Goal: Information Seeking & Learning: Understand process/instructions

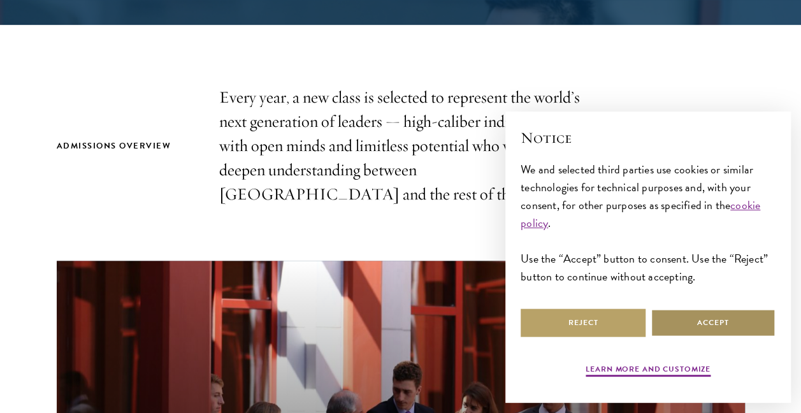
click at [717, 318] on button "Accept" at bounding box center [713, 323] width 125 height 29
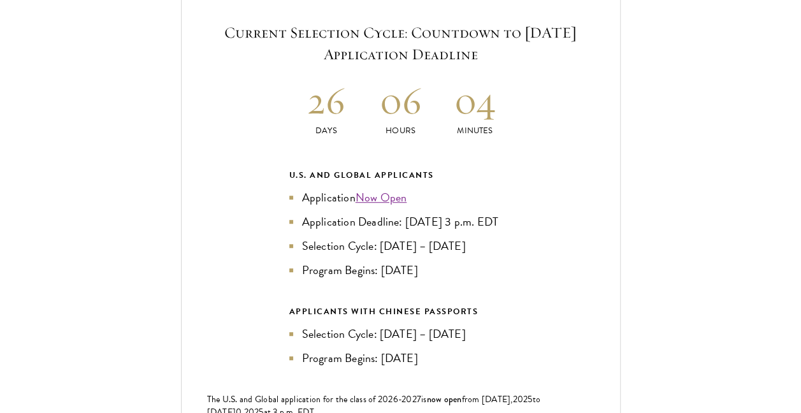
scroll to position [2780, 0]
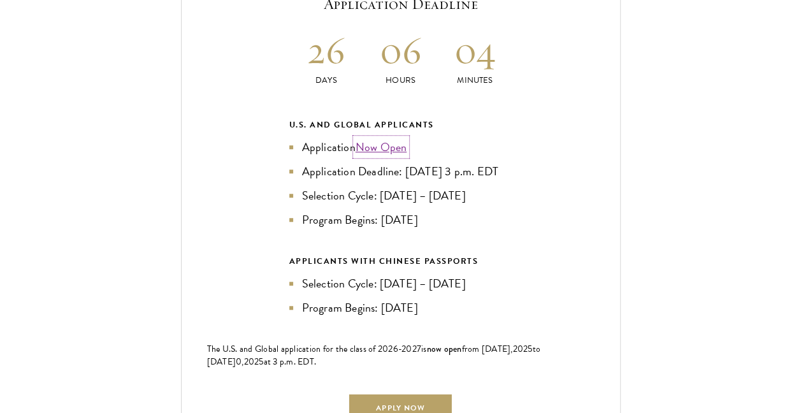
click at [391, 145] on link "Now Open" at bounding box center [382, 146] width 52 height 17
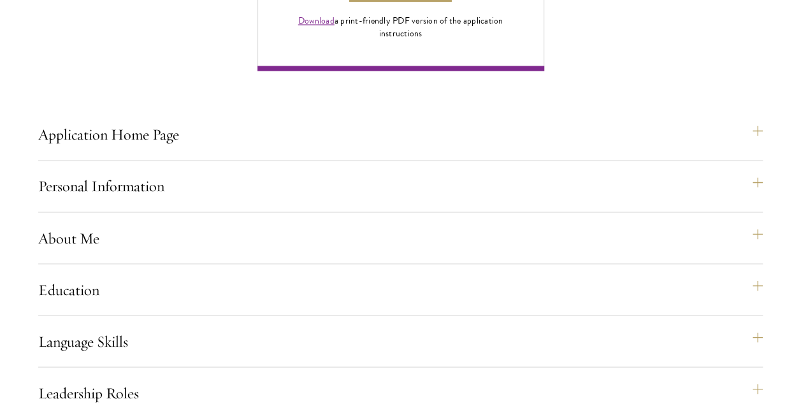
scroll to position [1096, 0]
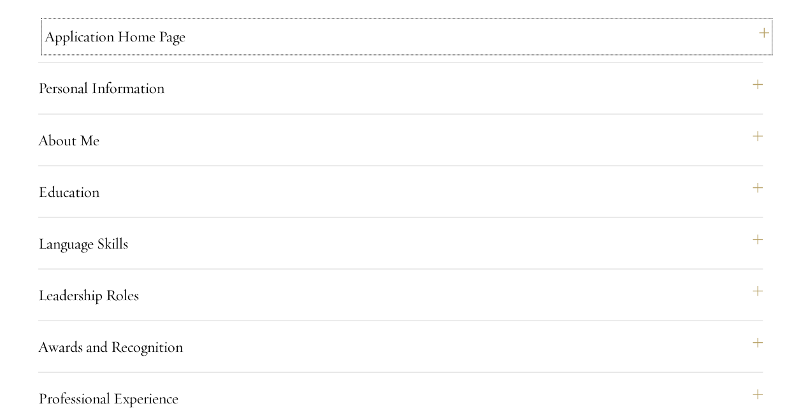
click at [148, 52] on button "Application Home Page" at bounding box center [407, 36] width 725 height 31
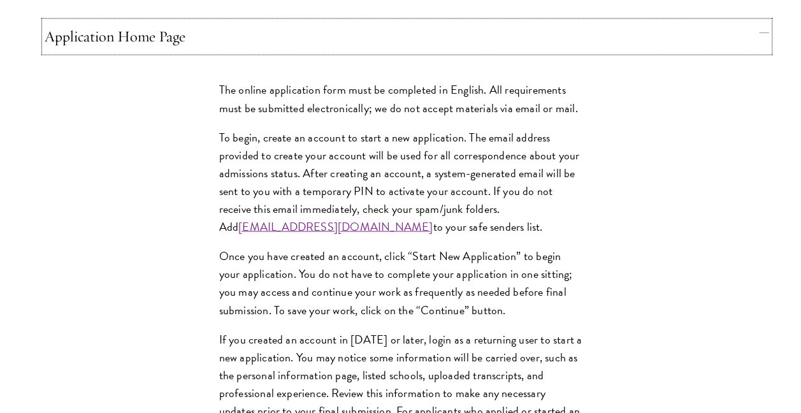
click at [148, 52] on button "Application Home Page" at bounding box center [407, 36] width 725 height 31
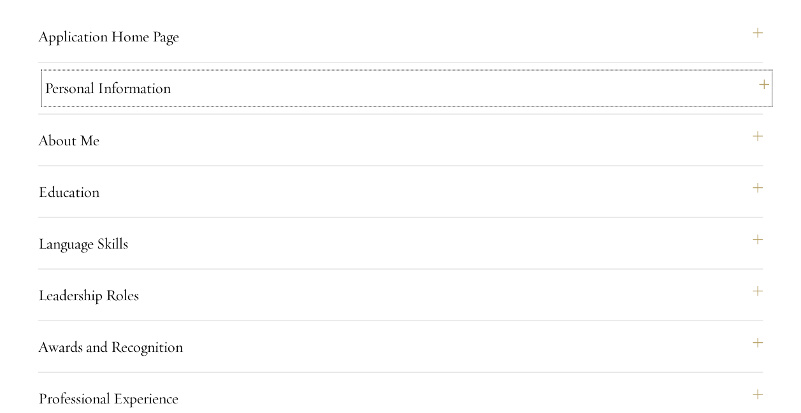
click at [163, 103] on button "Personal Information" at bounding box center [407, 88] width 725 height 31
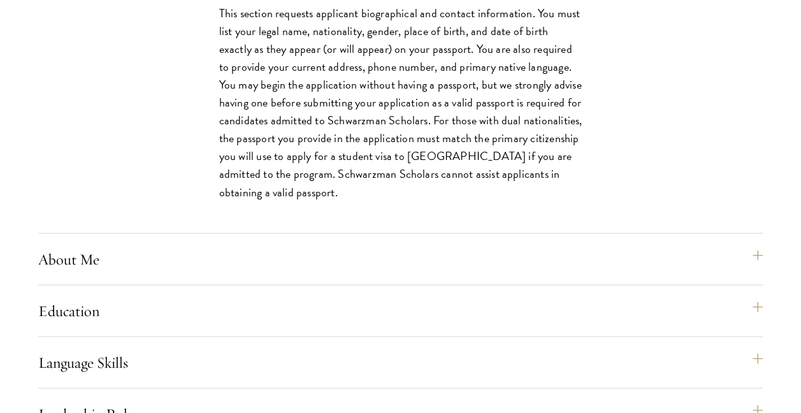
scroll to position [1234, 0]
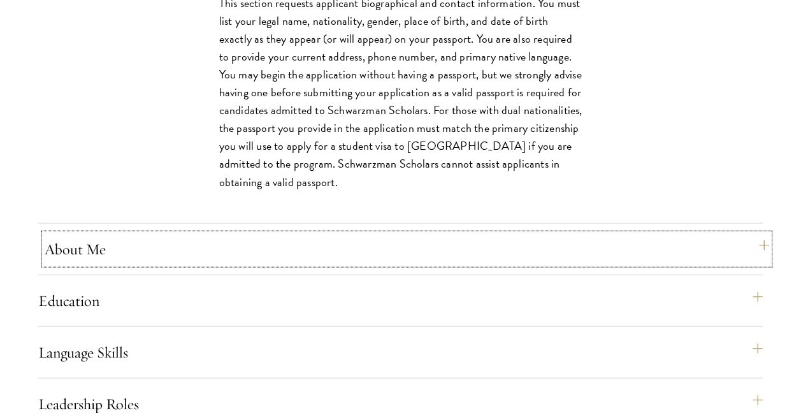
click at [175, 265] on button "About Me" at bounding box center [407, 249] width 725 height 31
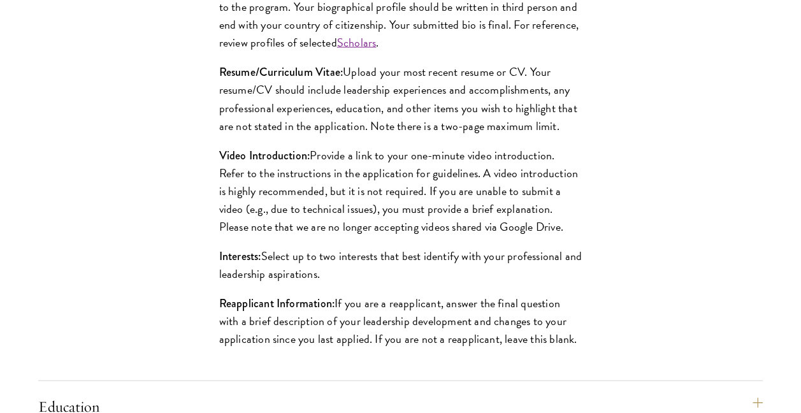
scroll to position [1359, 0]
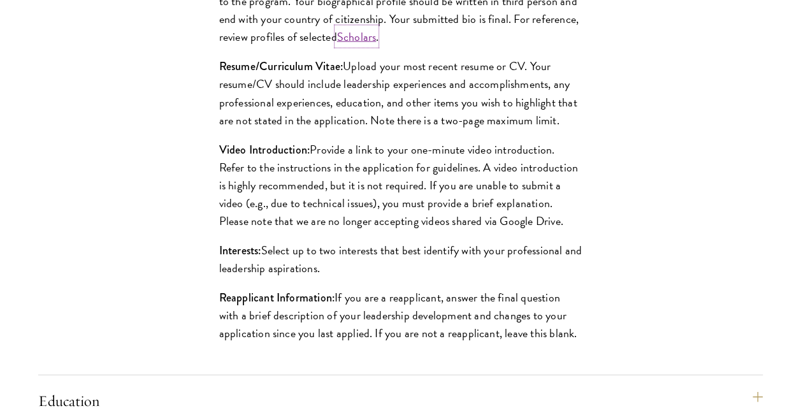
click at [361, 45] on link "Scholars" at bounding box center [357, 36] width 40 height 17
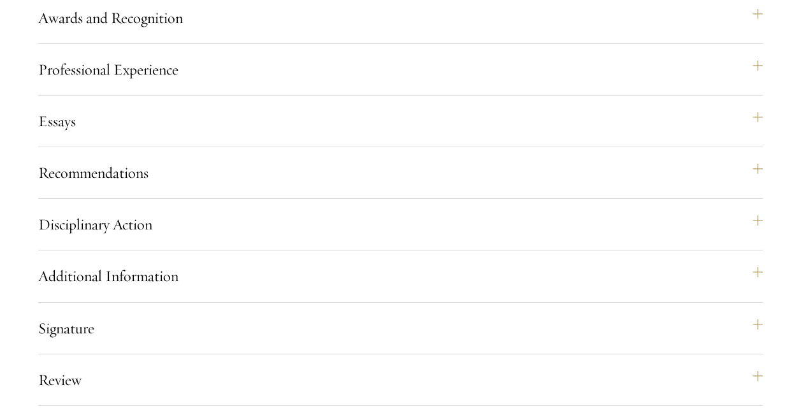
scroll to position [1899, 0]
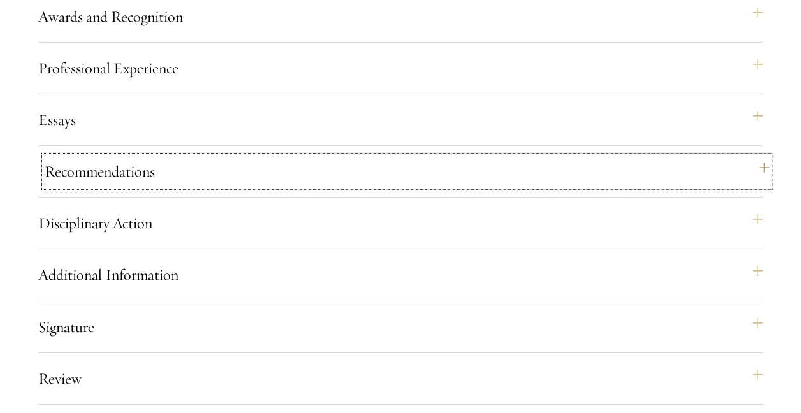
click at [156, 187] on button "Recommendations" at bounding box center [407, 171] width 725 height 31
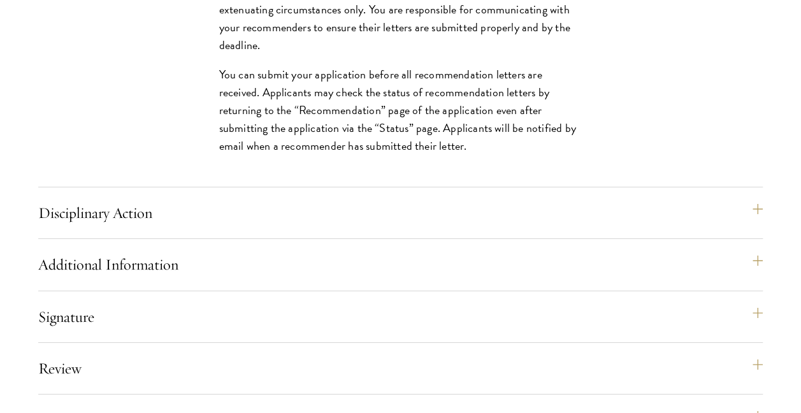
scroll to position [2214, 0]
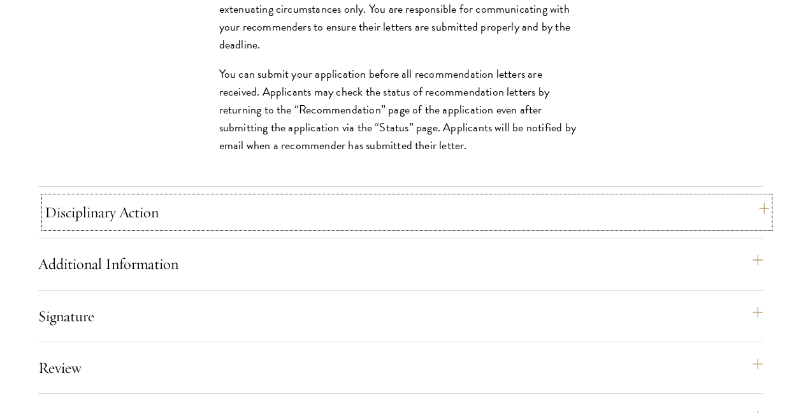
click at [172, 228] on button "Disciplinary Action" at bounding box center [407, 212] width 725 height 31
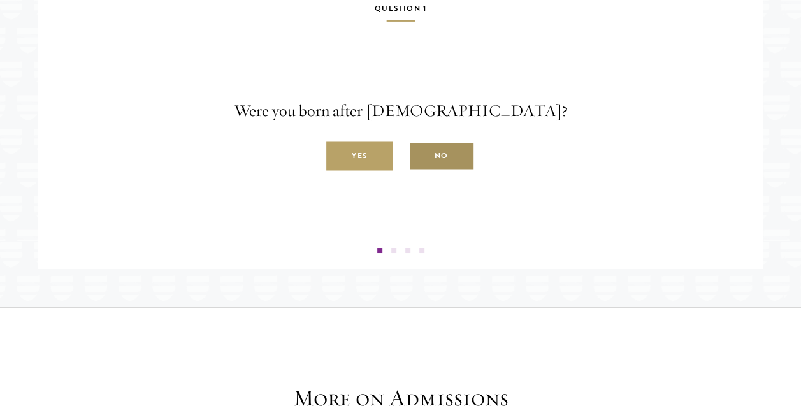
click at [439, 171] on label "No" at bounding box center [442, 156] width 66 height 29
click at [420, 155] on input "No" at bounding box center [414, 148] width 11 height 11
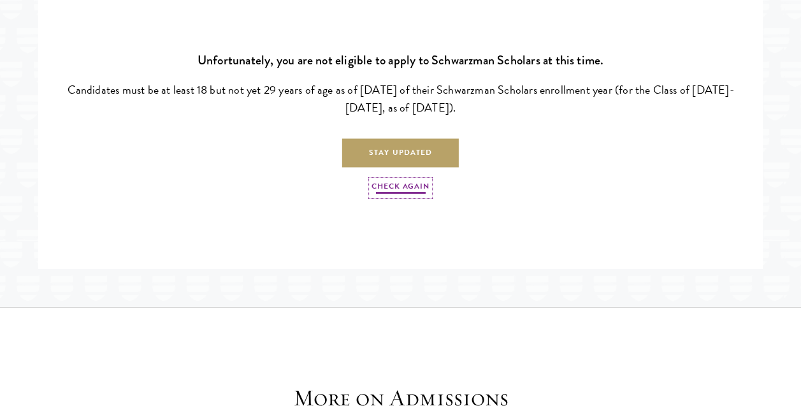
click at [405, 196] on link "Check Again" at bounding box center [400, 187] width 57 height 15
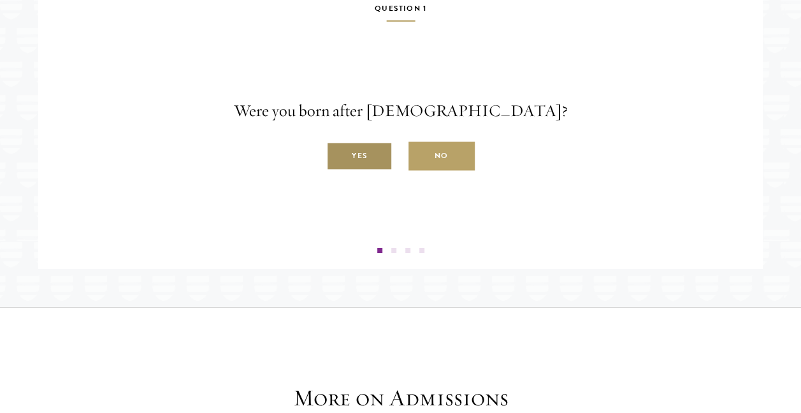
click at [354, 171] on label "Yes" at bounding box center [359, 156] width 66 height 29
click at [338, 155] on input "Yes" at bounding box center [331, 148] width 11 height 11
click at [358, 171] on label "Yes" at bounding box center [359, 156] width 66 height 29
click at [338, 155] on input "Yes" at bounding box center [331, 148] width 11 height 11
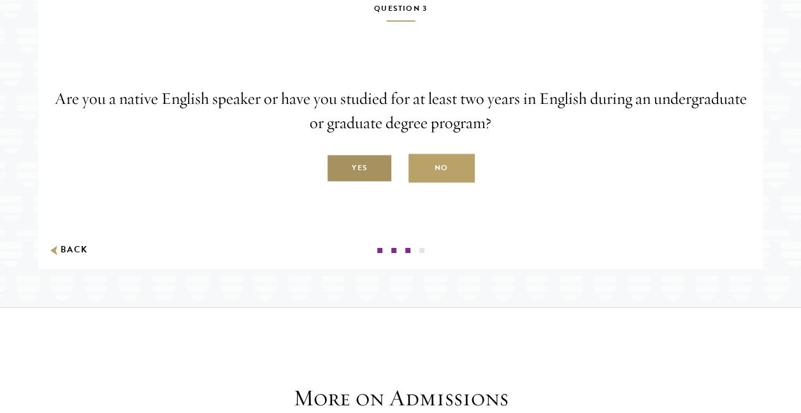
click at [364, 183] on label "Yes" at bounding box center [359, 168] width 66 height 29
click at [338, 167] on input "Yes" at bounding box center [331, 161] width 11 height 11
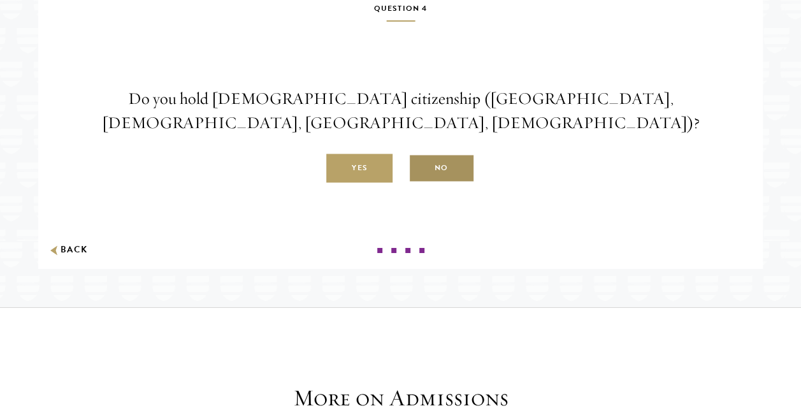
click at [436, 183] on label "No" at bounding box center [442, 168] width 66 height 29
click at [420, 167] on input "No" at bounding box center [414, 161] width 11 height 11
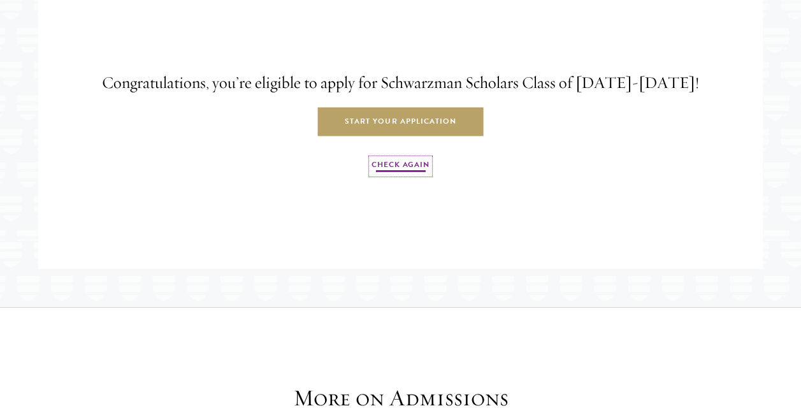
click at [419, 174] on link "Check Again" at bounding box center [400, 166] width 57 height 15
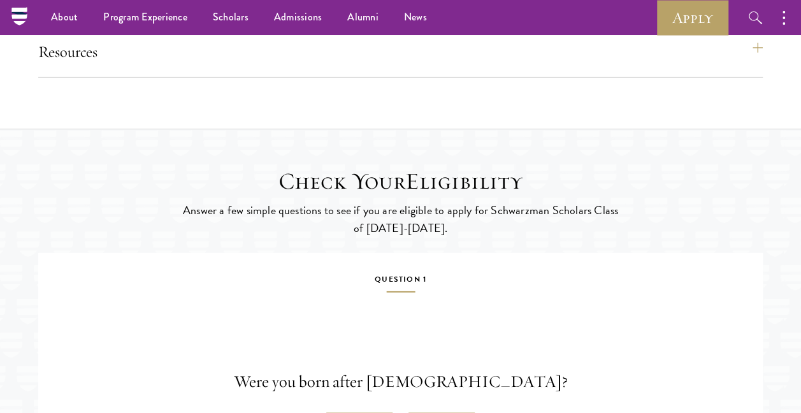
scroll to position [1942, 0]
click at [332, 68] on button "Resources" at bounding box center [407, 52] width 725 height 31
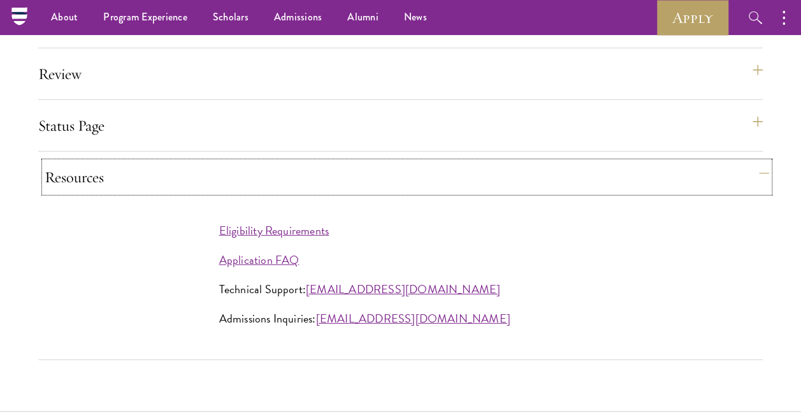
scroll to position [1714, 0]
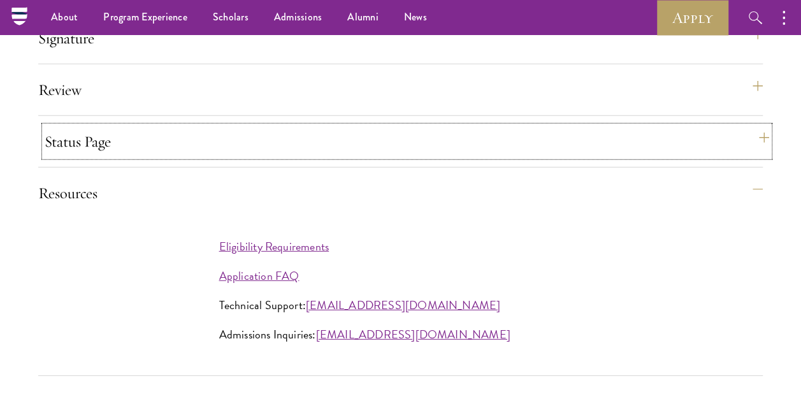
click at [291, 157] on button "Status Page" at bounding box center [407, 141] width 725 height 31
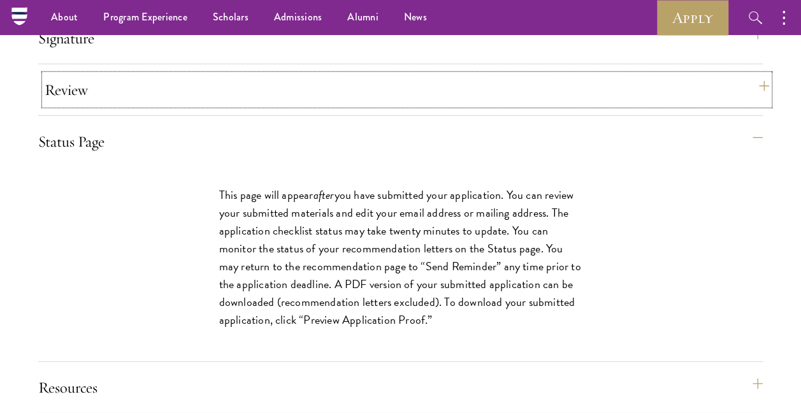
click at [261, 105] on button "Review" at bounding box center [407, 90] width 725 height 31
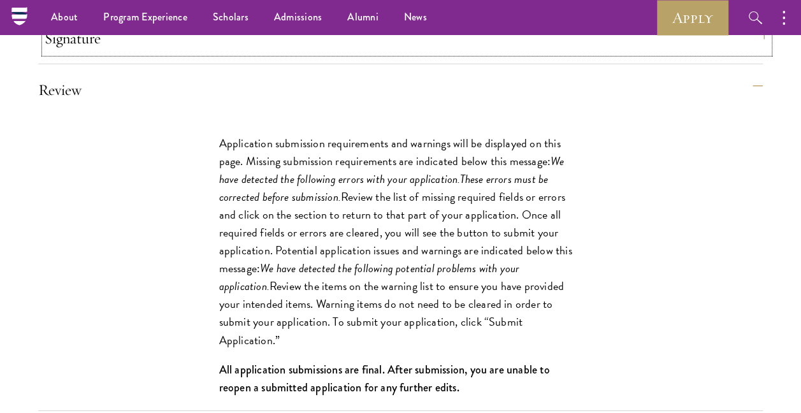
click at [245, 54] on button "Signature" at bounding box center [407, 38] width 725 height 31
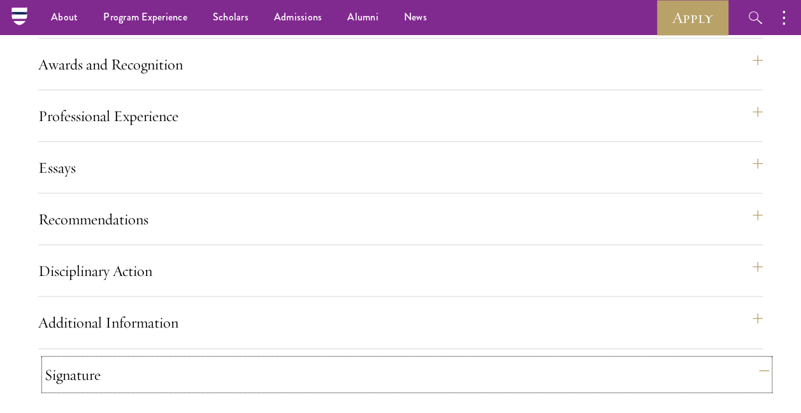
scroll to position [1375, 0]
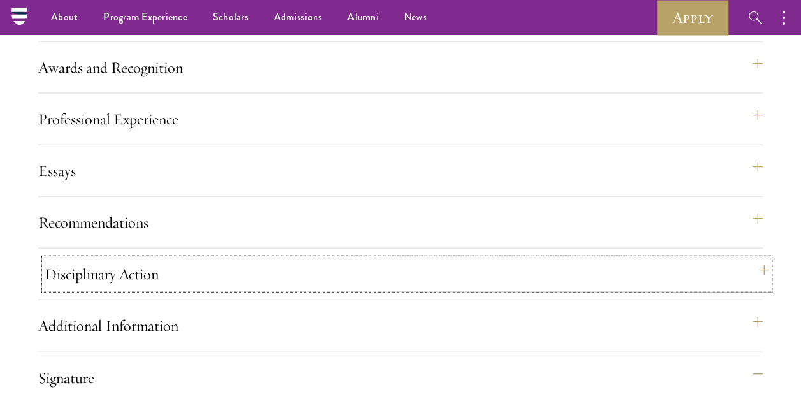
click at [200, 289] on button "Disciplinary Action" at bounding box center [407, 274] width 725 height 31
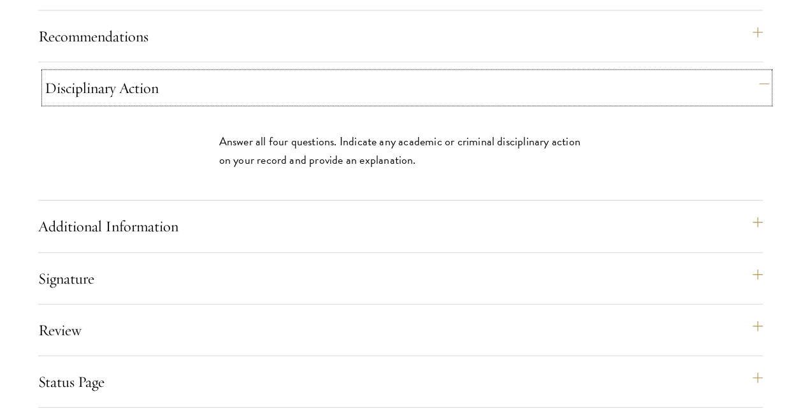
scroll to position [1561, 0]
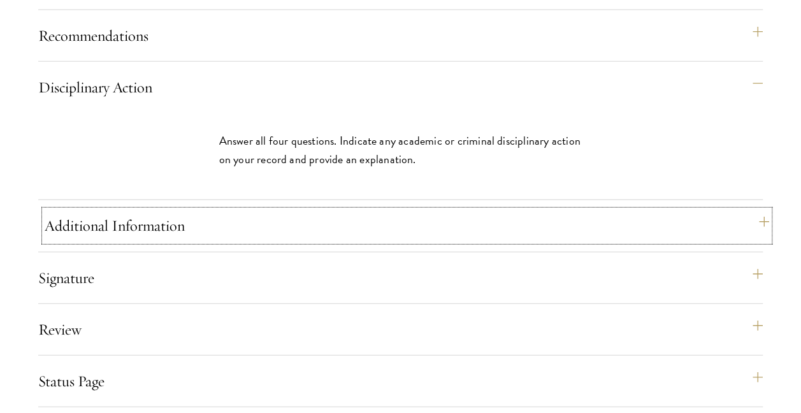
click at [191, 241] on button "Additional Information" at bounding box center [407, 225] width 725 height 31
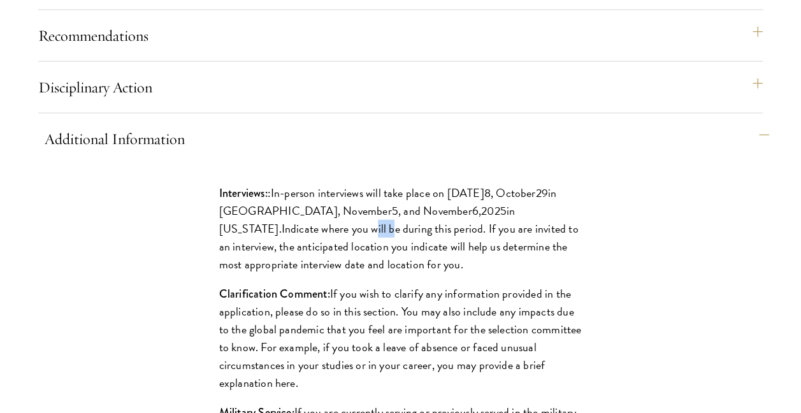
click at [191, 259] on div "Interviews: : In-person interviews will take place on [DATE] 8 , [DATE] in [GEO…" at bounding box center [401, 336] width 440 height 342
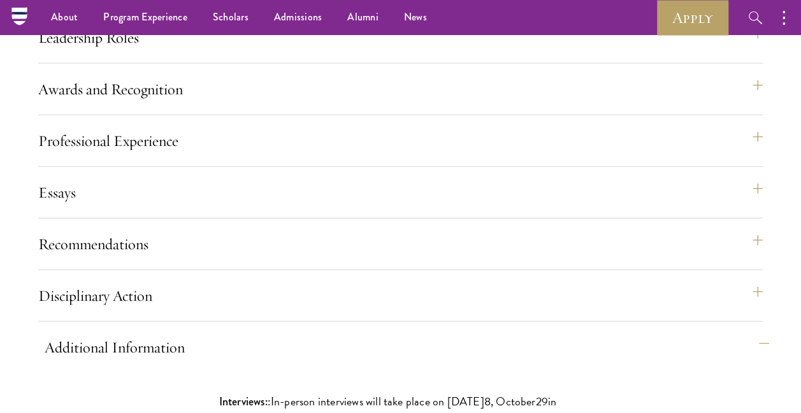
scroll to position [1352, 0]
drag, startPoint x: 191, startPoint y: 259, endPoint x: 124, endPoint y: 175, distance: 108.4
click at [124, 157] on button "Professional Experience" at bounding box center [407, 141] width 725 height 31
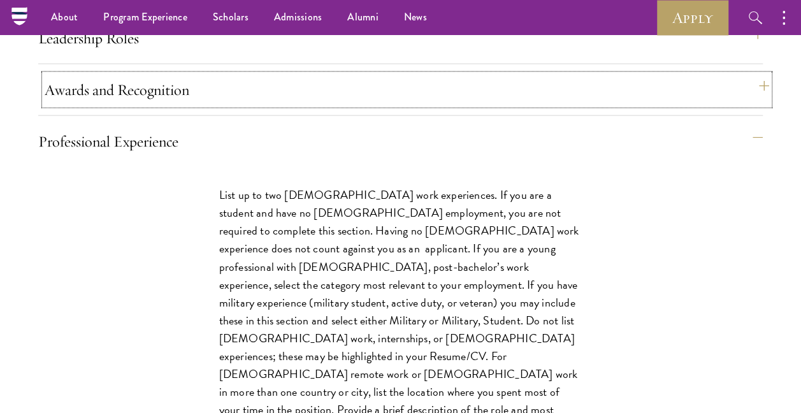
click at [141, 105] on button "Awards and Recognition" at bounding box center [407, 90] width 725 height 31
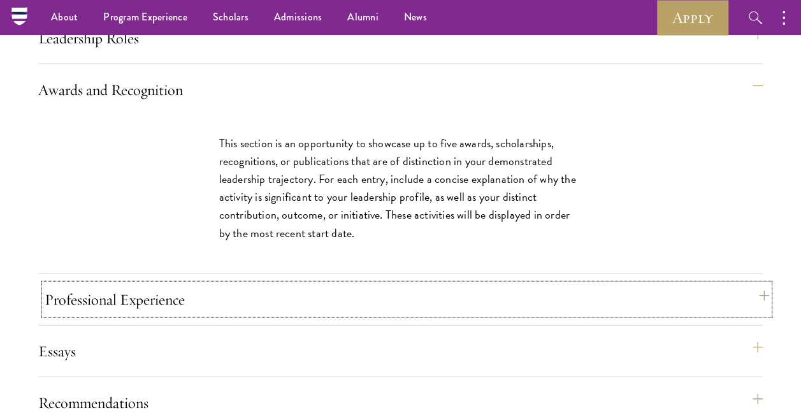
click at [279, 315] on button "Professional Experience" at bounding box center [407, 299] width 725 height 31
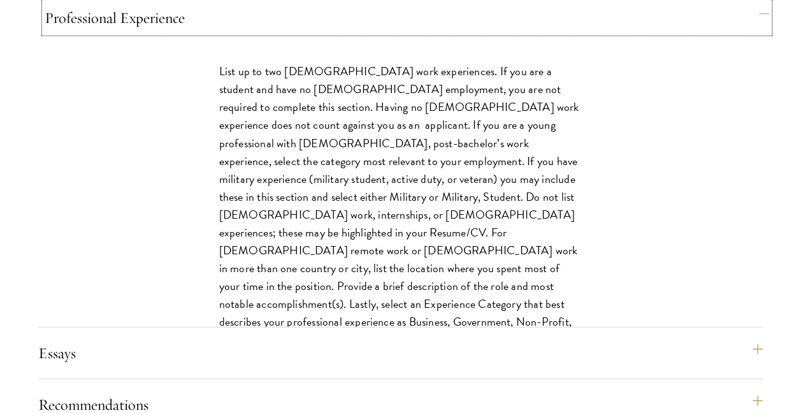
scroll to position [1673, 0]
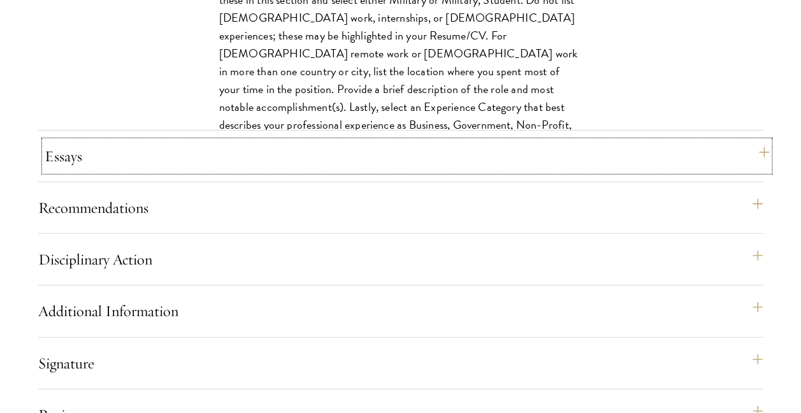
click at [174, 172] on button "Essays" at bounding box center [407, 156] width 725 height 31
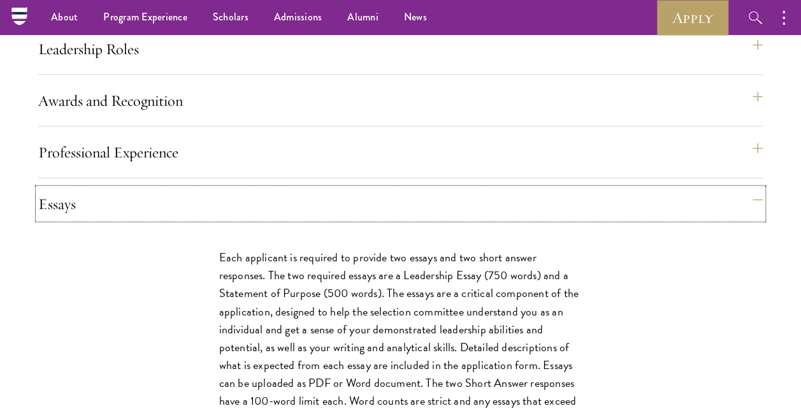
scroll to position [1342, 0]
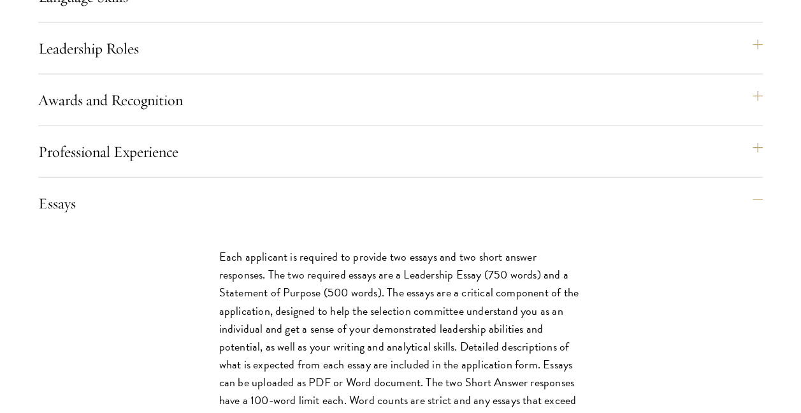
click at [172, 126] on div "Awards and Recognition This section is an opportunity to showcase up to five aw…" at bounding box center [400, 105] width 725 height 41
click at [172, 115] on button "Awards and Recognition" at bounding box center [407, 100] width 725 height 31
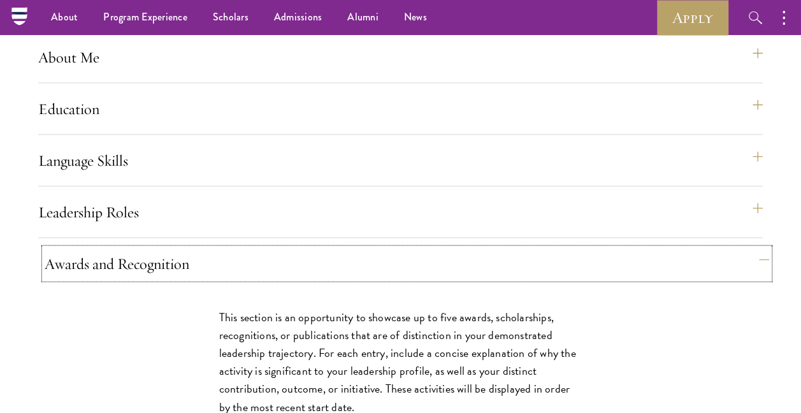
scroll to position [1178, 0]
click at [129, 124] on button "Education" at bounding box center [407, 109] width 725 height 31
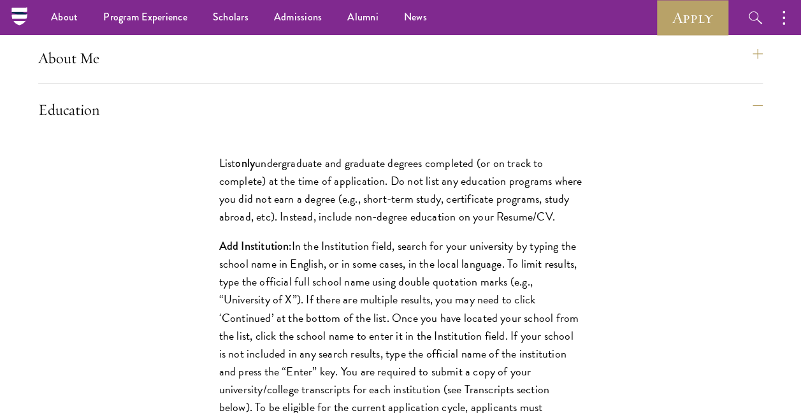
click at [63, 84] on div "About Me Biographical Profile: Provide a biographical profile of up to 100 word…" at bounding box center [400, 62] width 725 height 41
click at [74, 73] on button "About Me" at bounding box center [407, 57] width 725 height 31
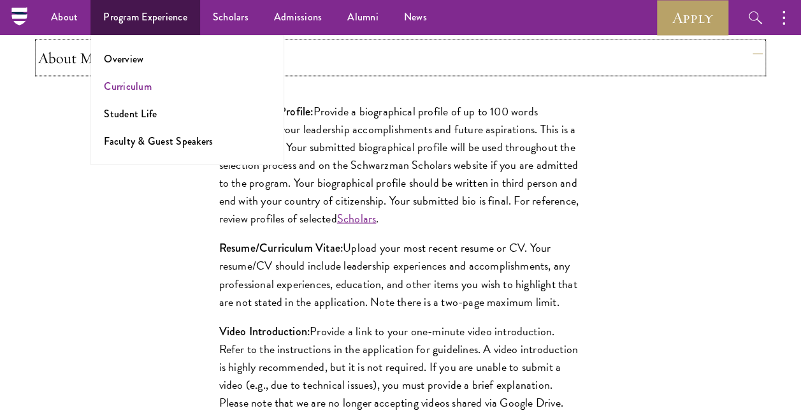
scroll to position [1059, 0]
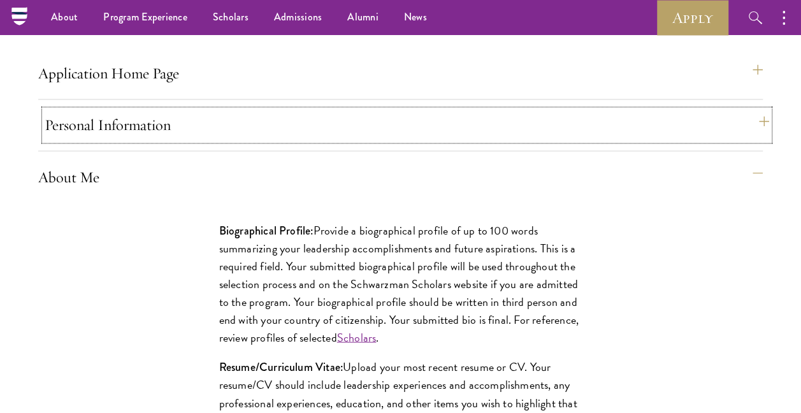
click at [62, 140] on button "Personal Information" at bounding box center [407, 125] width 725 height 31
